Goal: Information Seeking & Learning: Learn about a topic

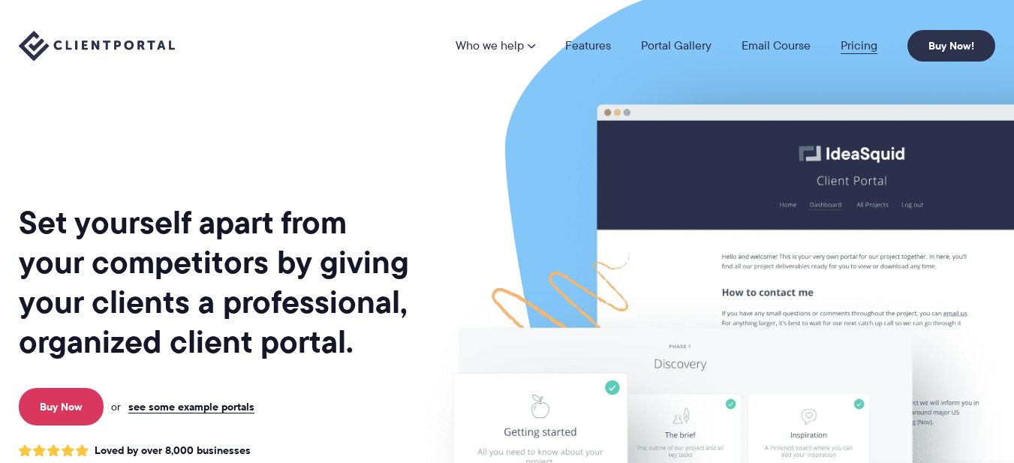
click at [863, 48] on link "Pricing" at bounding box center [859, 46] width 37 height 12
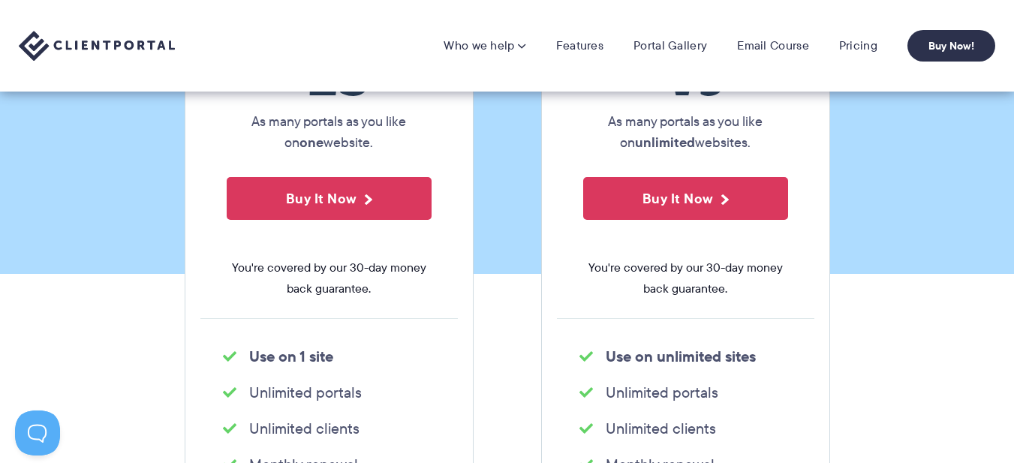
scroll to position [225, 0]
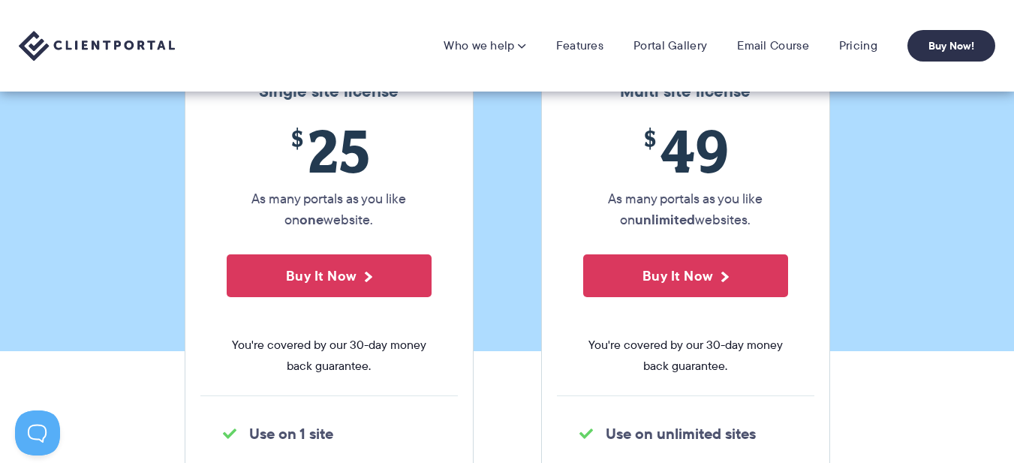
click at [60, 44] on img at bounding box center [97, 46] width 156 height 31
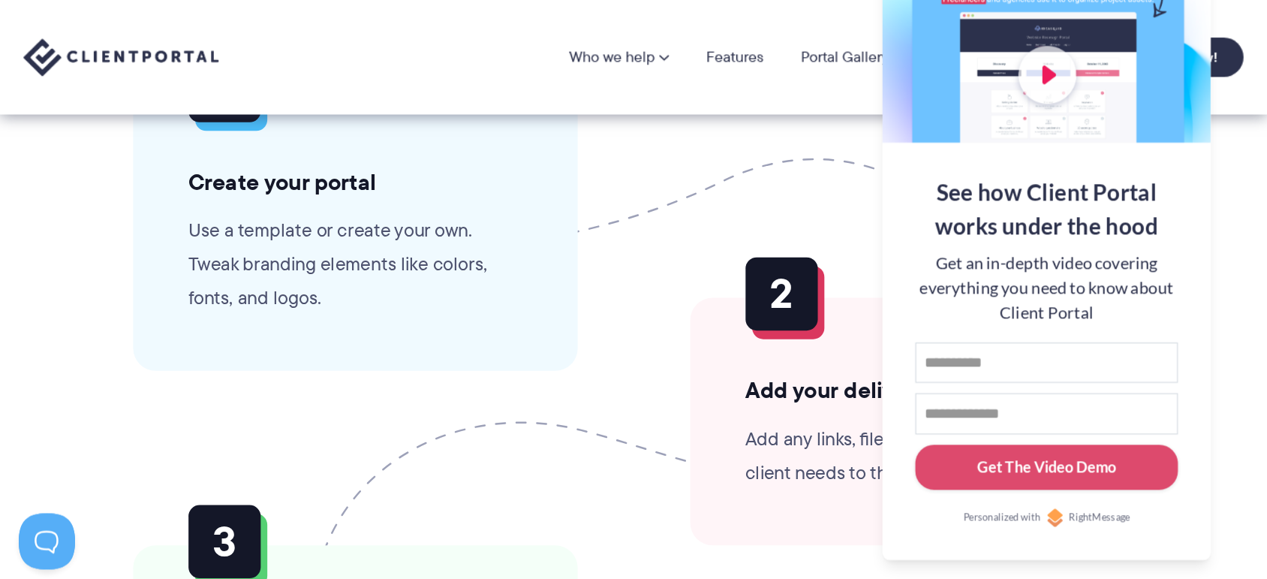
scroll to position [3528, 0]
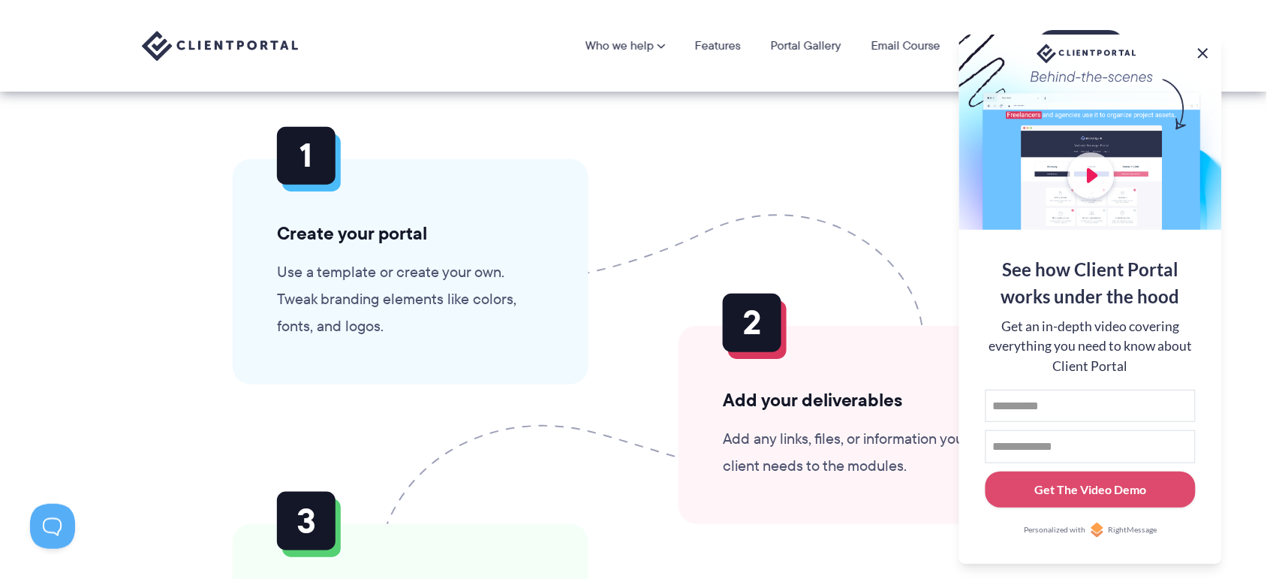
click at [1013, 44] on button at bounding box center [1203, 53] width 18 height 18
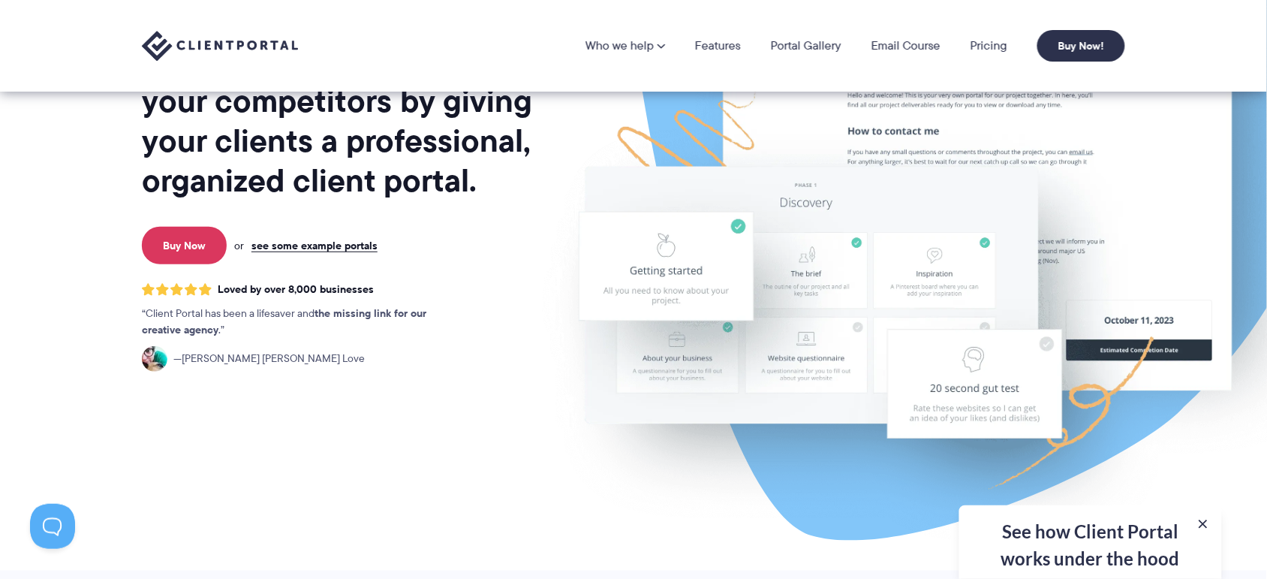
scroll to position [90, 0]
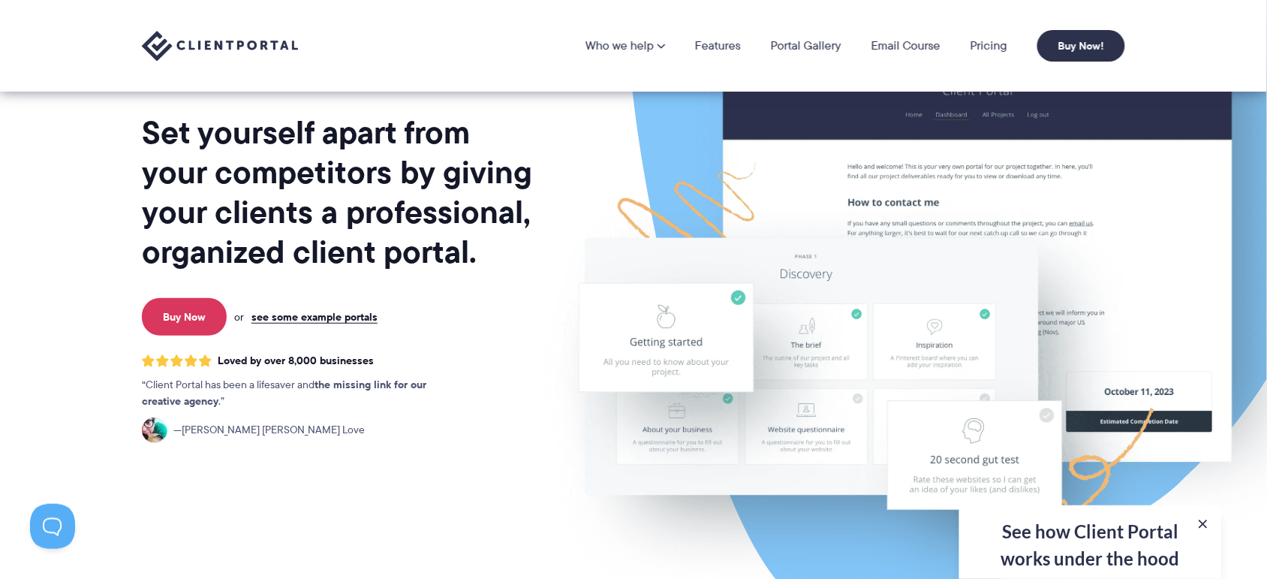
click at [693, 45] on li "Features" at bounding box center [718, 46] width 76 height 12
click at [704, 41] on link "Features" at bounding box center [718, 46] width 46 height 12
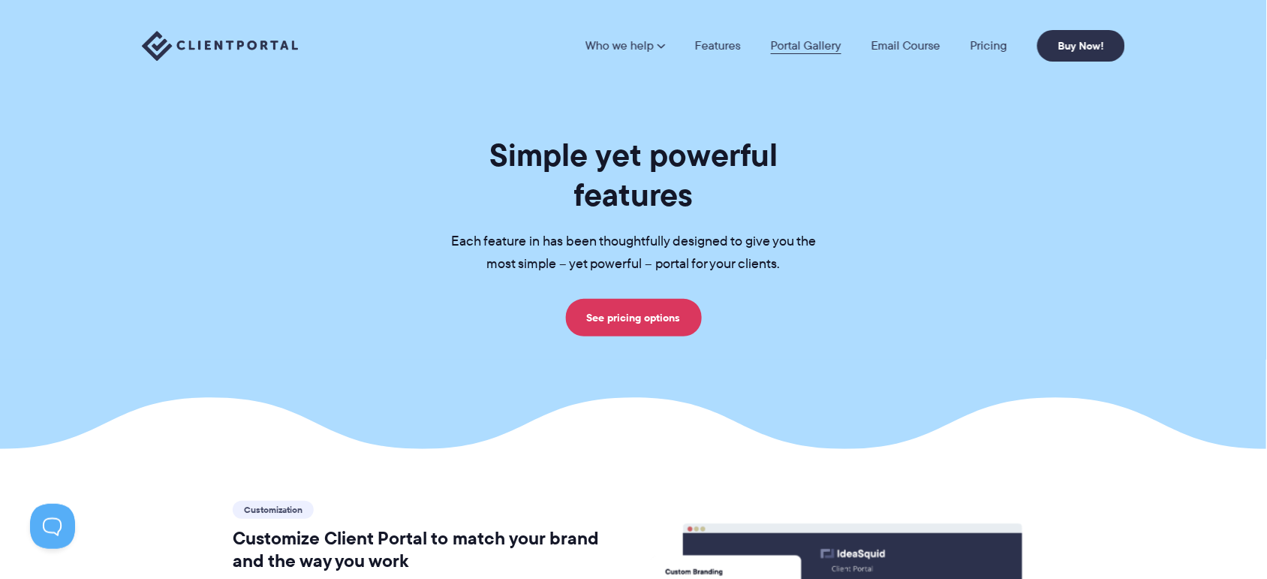
click at [811, 51] on link "Portal Gallery" at bounding box center [806, 46] width 71 height 12
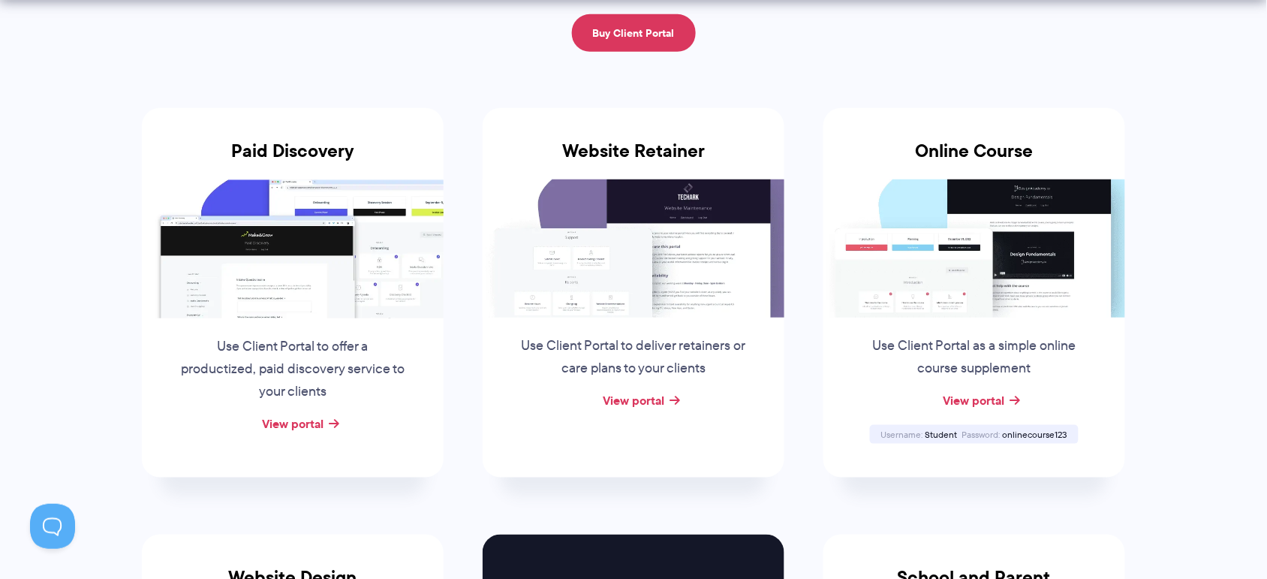
scroll to position [281, 0]
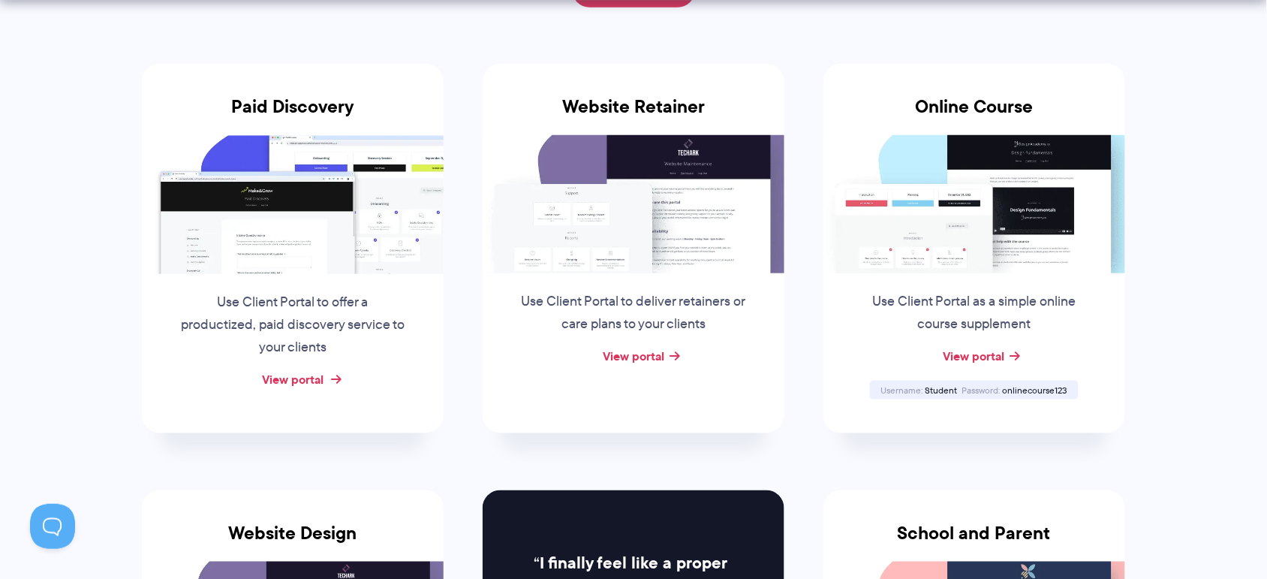
click at [290, 374] on link "View portal" at bounding box center [293, 379] width 62 height 18
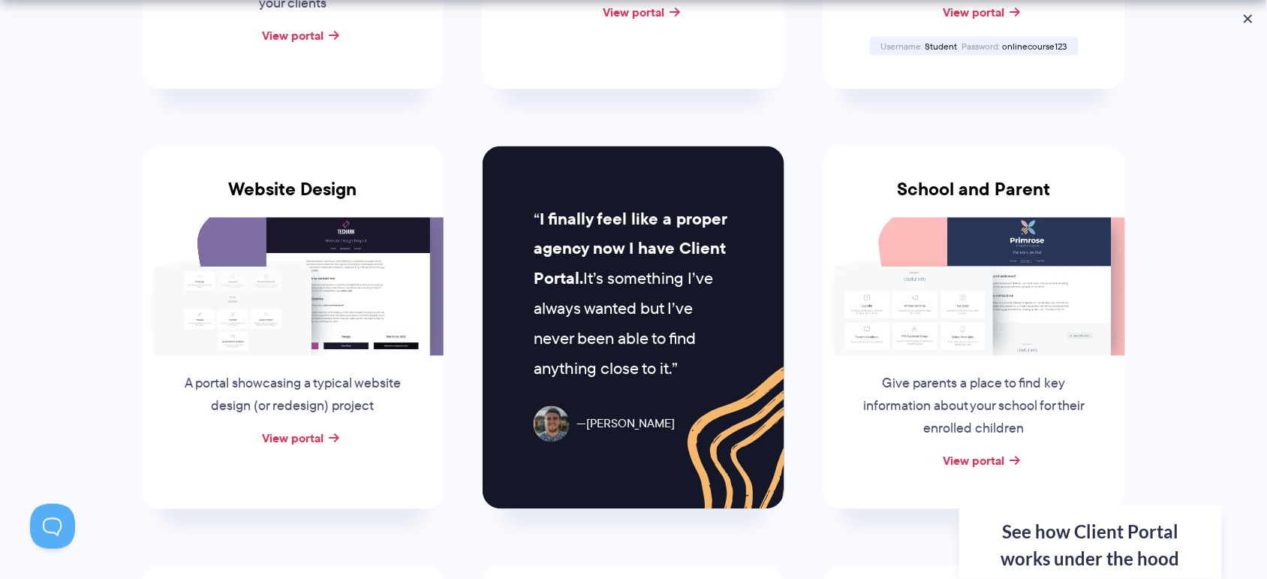
scroll to position [657, 0]
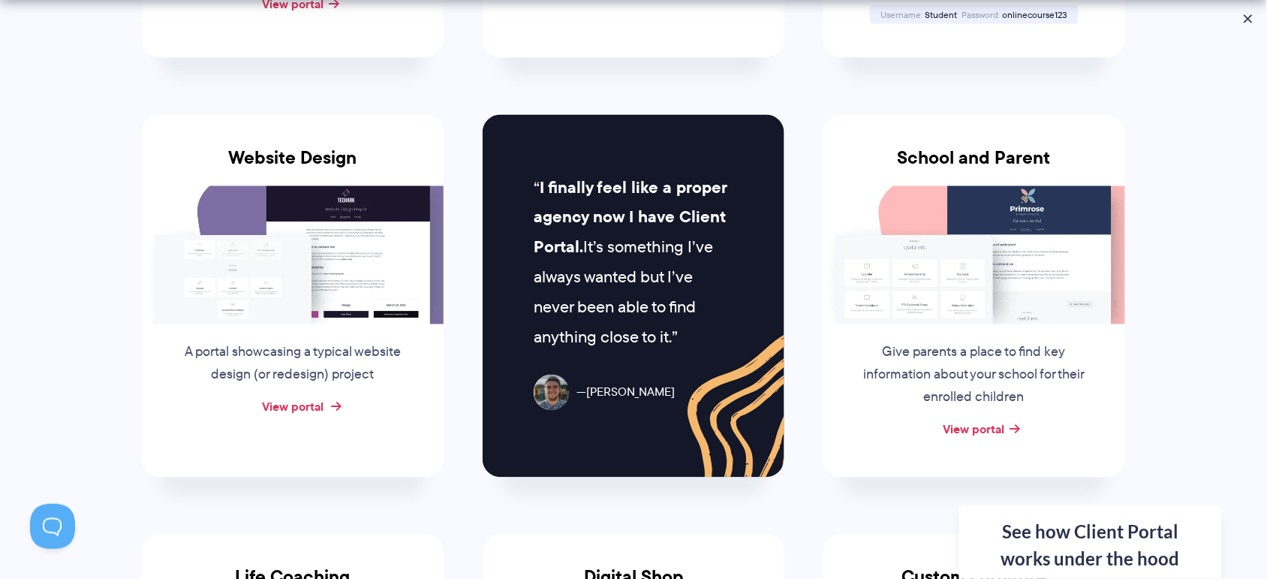
click at [305, 406] on link "View portal" at bounding box center [293, 407] width 62 height 18
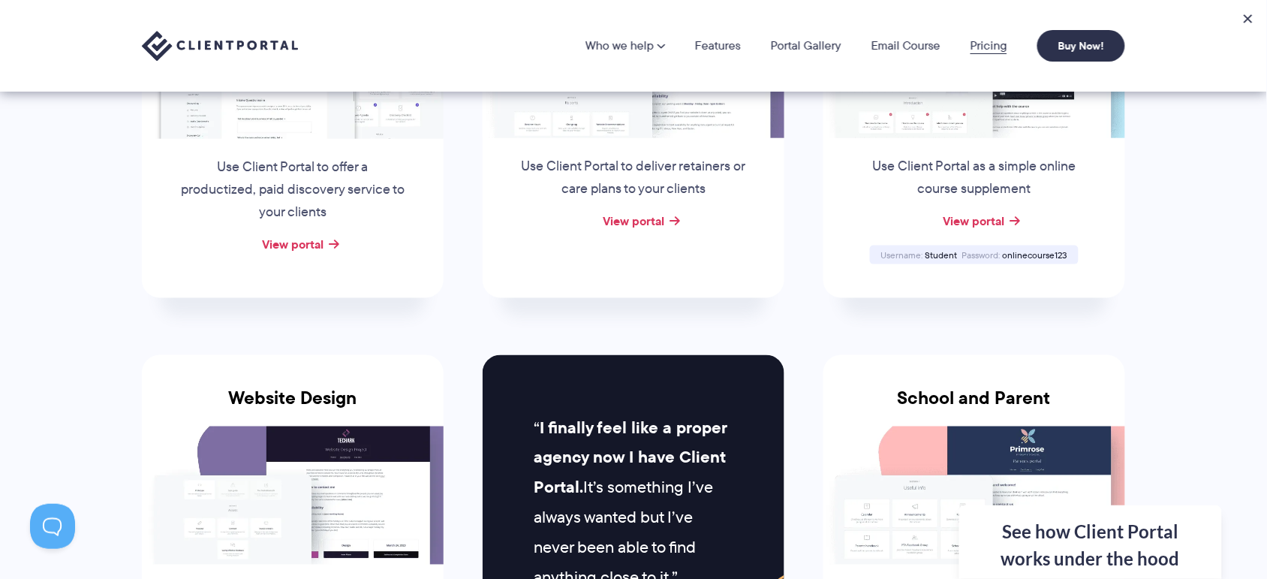
scroll to position [0, 0]
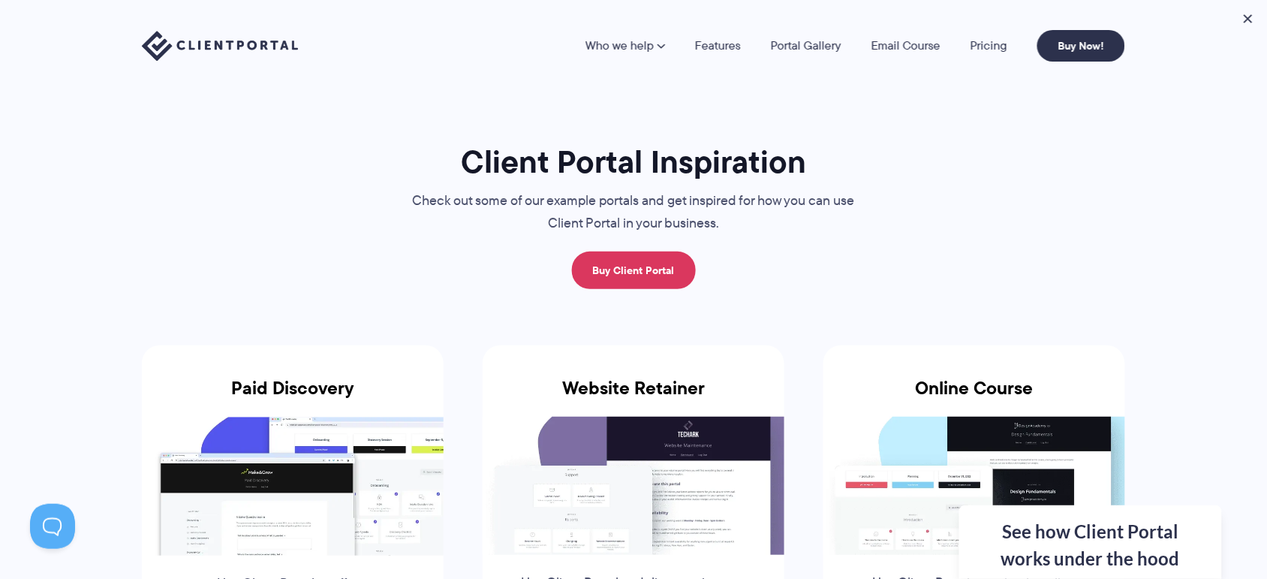
click at [748, 42] on li "Features" at bounding box center [718, 46] width 76 height 12
click at [715, 50] on link "Features" at bounding box center [718, 46] width 46 height 12
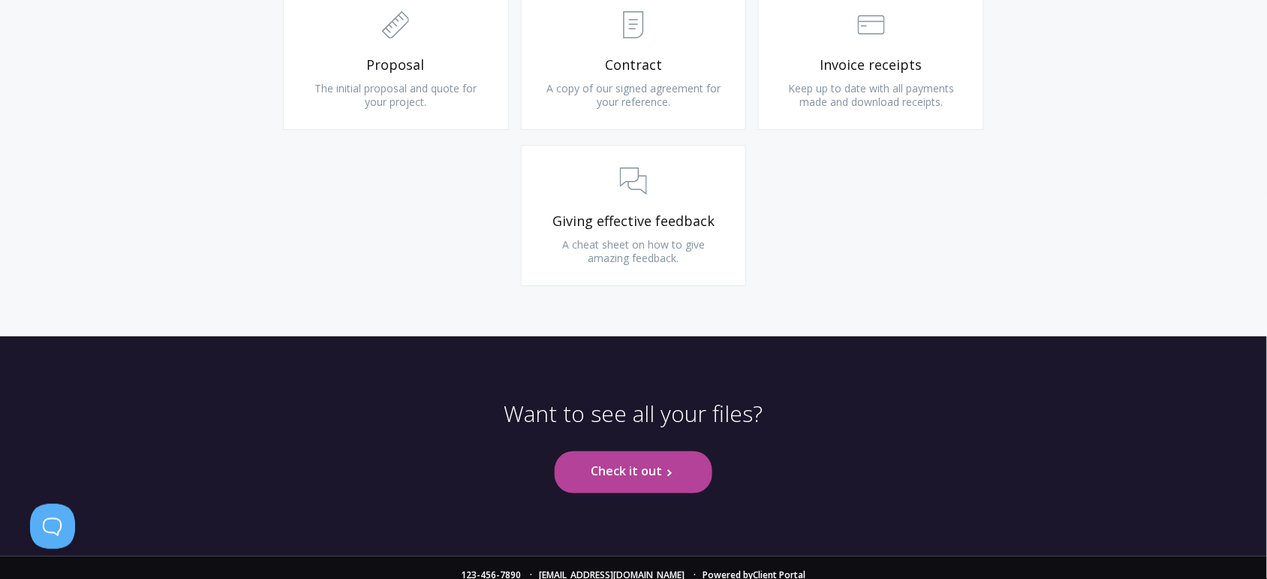
scroll to position [1726, 0]
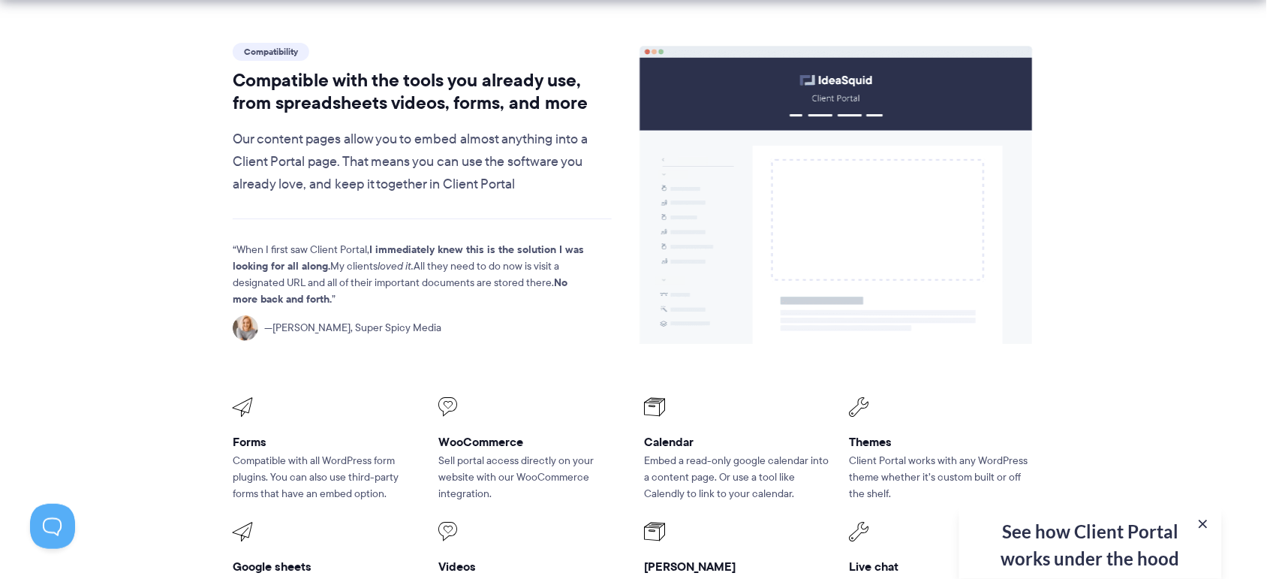
scroll to position [1783, 0]
